Goal: Check status: Check status

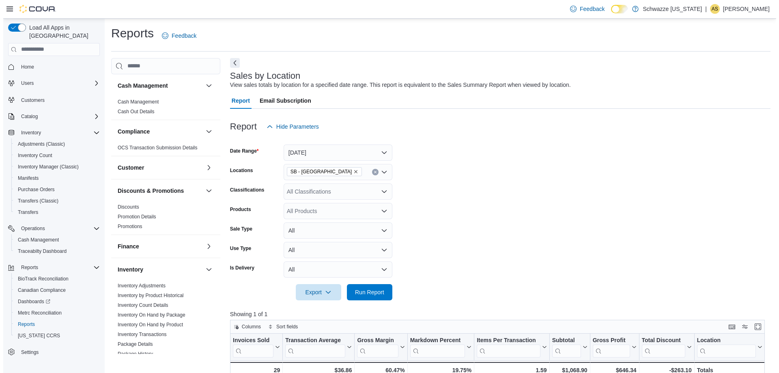
scroll to position [325, 0]
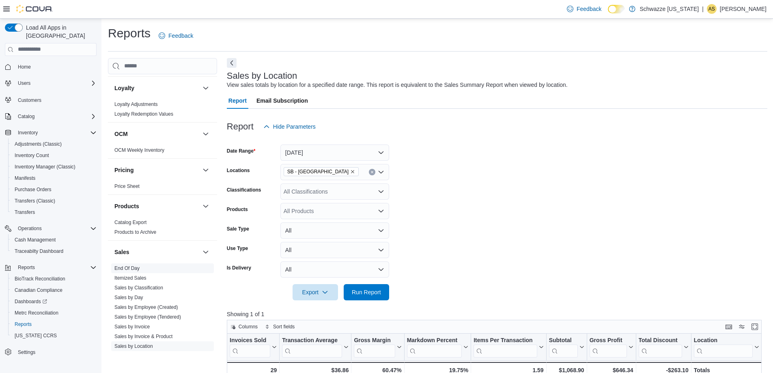
click at [144, 267] on span "End Of Day" at bounding box center [162, 268] width 103 height 10
click at [131, 269] on link "End Of Day" at bounding box center [126, 268] width 25 height 6
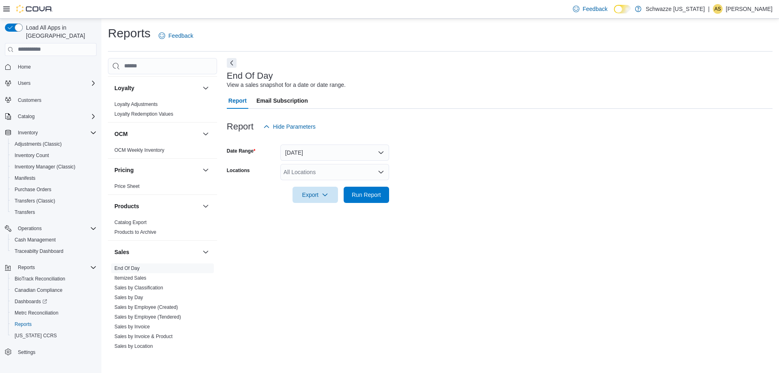
click at [348, 180] on form "Date Range [DATE] Locations All Locations Export Run Report" at bounding box center [500, 169] width 546 height 68
click at [351, 174] on div "All Locations" at bounding box center [334, 172] width 109 height 16
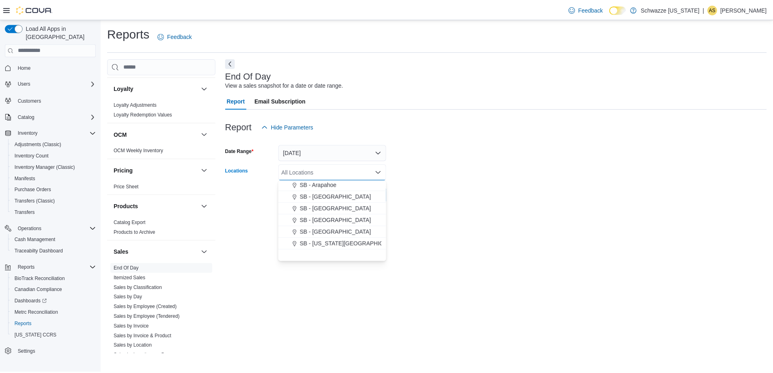
scroll to position [122, 0]
click at [350, 252] on span "SB - [GEOGRAPHIC_DATA]" at bounding box center [338, 252] width 72 height 8
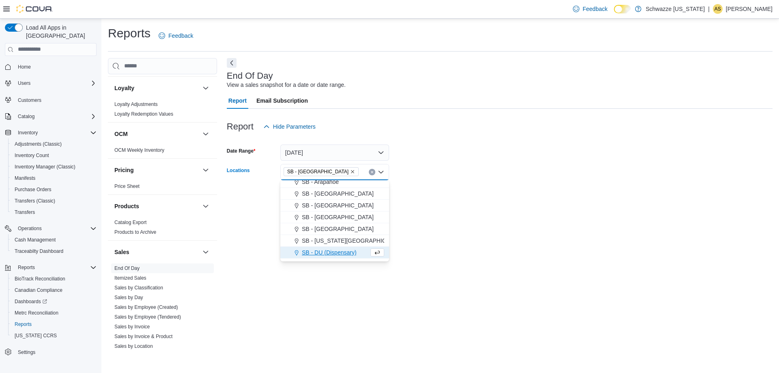
drag, startPoint x: 416, startPoint y: 203, endPoint x: 385, endPoint y: 206, distance: 31.4
click at [415, 203] on div at bounding box center [500, 208] width 546 height 10
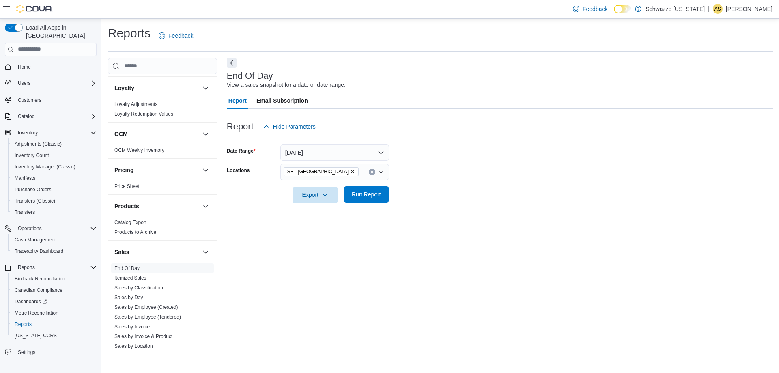
click at [369, 192] on span "Run Report" at bounding box center [366, 194] width 29 height 8
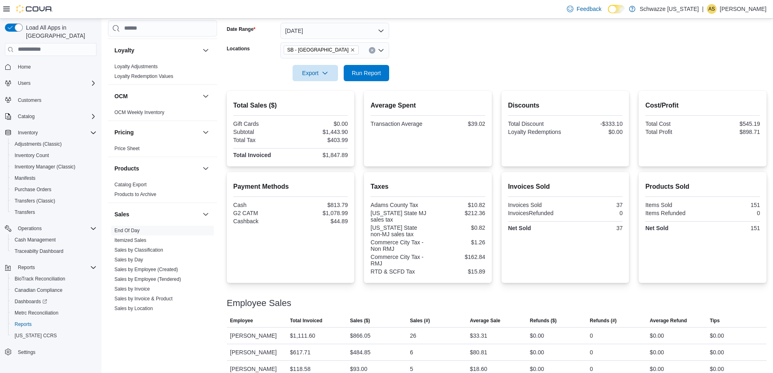
scroll to position [133, 0]
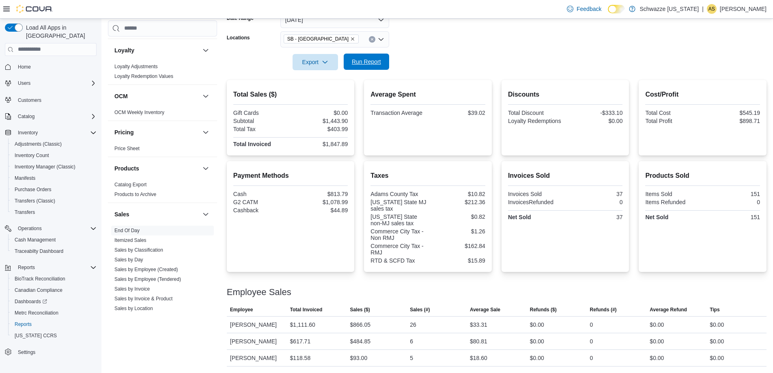
click at [351, 60] on span "Run Report" at bounding box center [366, 62] width 36 height 16
click at [357, 65] on span "Run Report" at bounding box center [366, 62] width 29 height 8
click at [346, 301] on div at bounding box center [497, 300] width 540 height 6
